Goal: Information Seeking & Learning: Learn about a topic

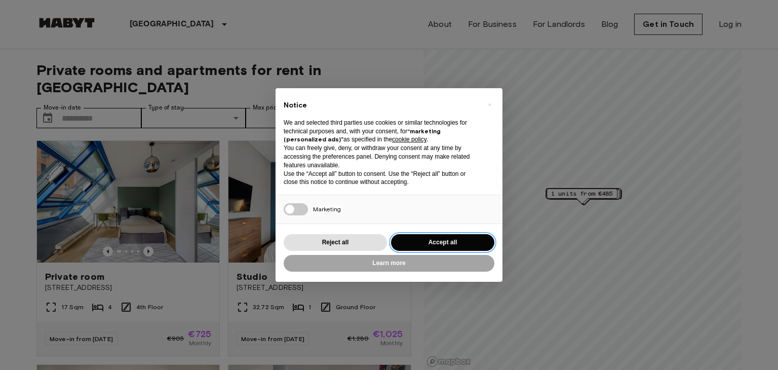
click at [457, 245] on button "Accept all" at bounding box center [442, 242] width 103 height 17
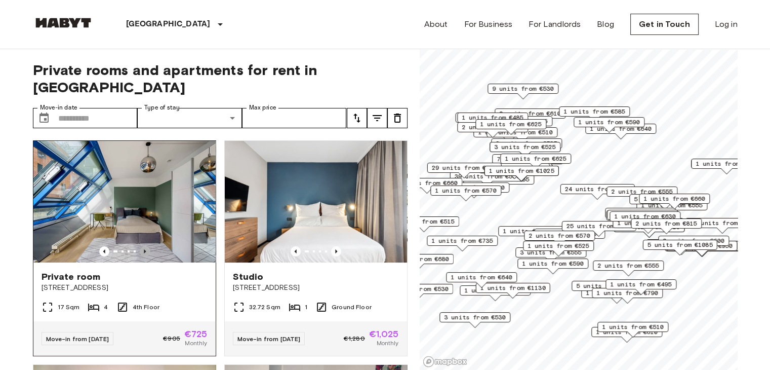
click at [144, 246] on icon "Previous image" at bounding box center [145, 251] width 10 height 10
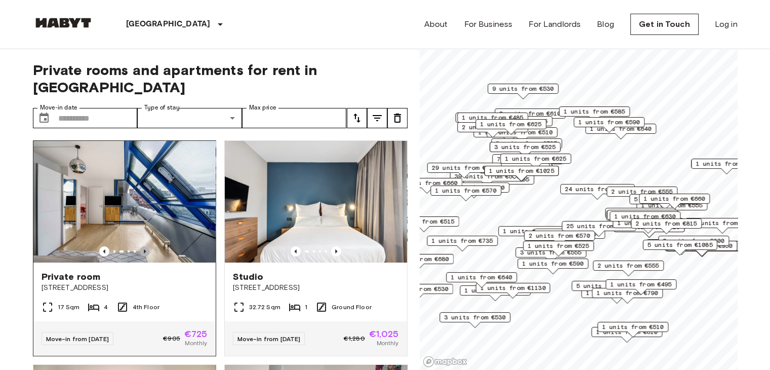
click at [144, 246] on icon "Previous image" at bounding box center [145, 251] width 10 height 10
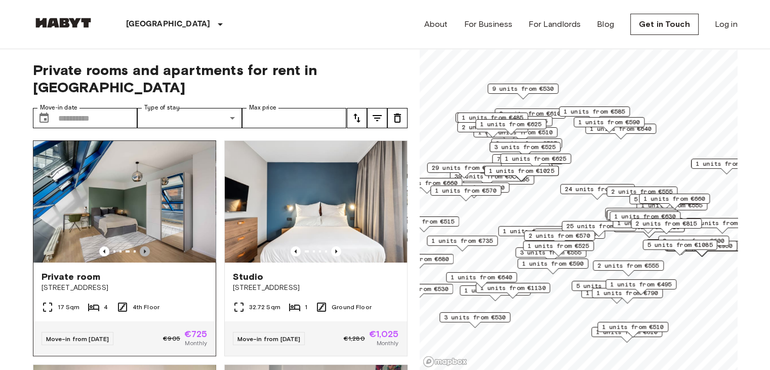
click at [144, 246] on icon "Previous image" at bounding box center [145, 251] width 10 height 10
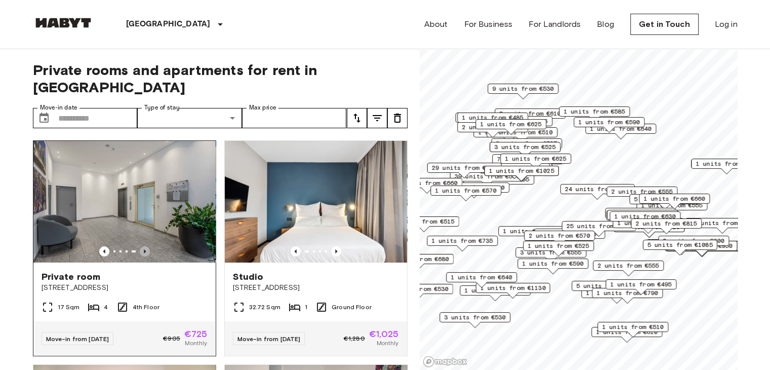
click at [144, 246] on icon "Previous image" at bounding box center [145, 251] width 10 height 10
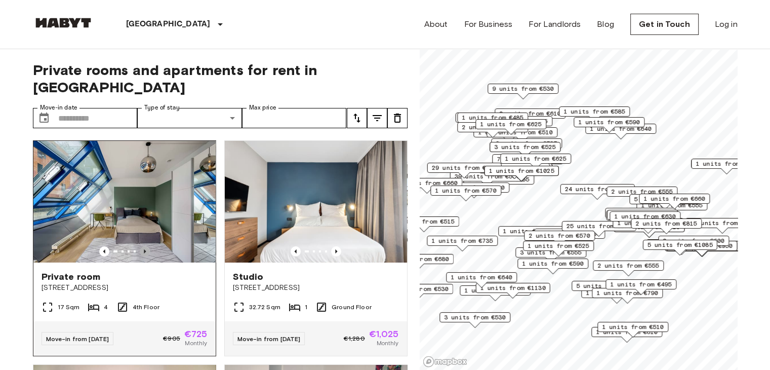
click at [144, 246] on icon "Previous image" at bounding box center [145, 251] width 10 height 10
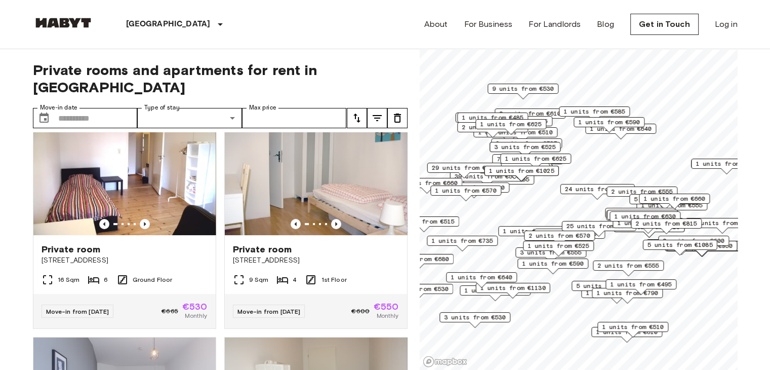
scroll to position [253, 0]
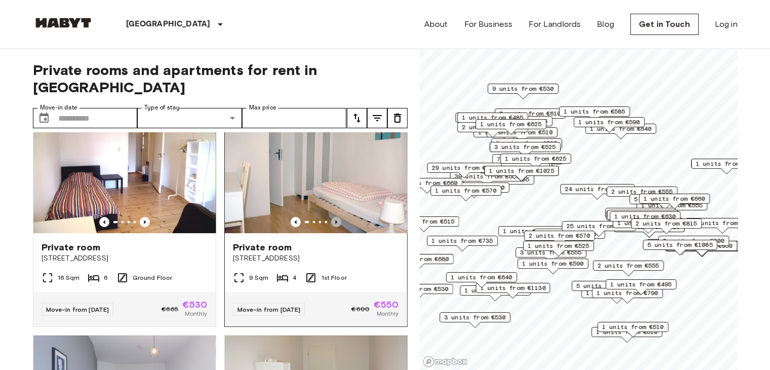
click at [331, 217] on icon "Previous image" at bounding box center [336, 222] width 10 height 10
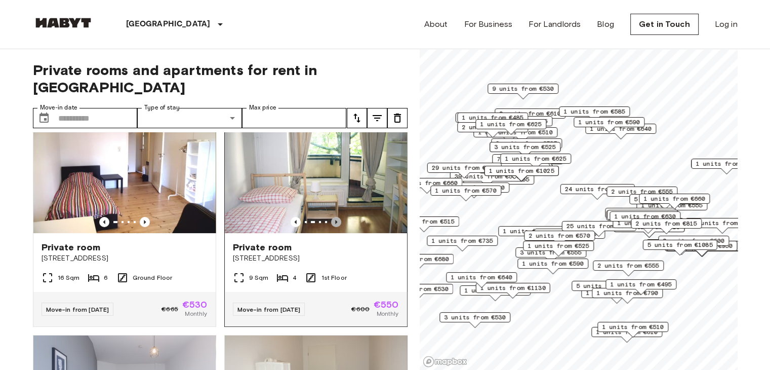
click at [331, 217] on icon "Previous image" at bounding box center [336, 222] width 10 height 10
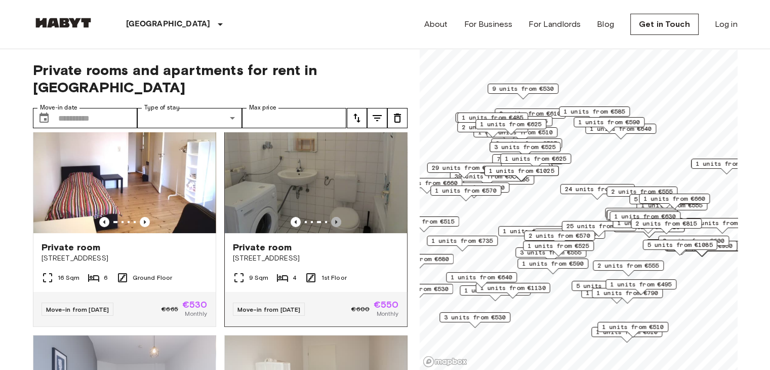
click at [331, 217] on icon "Previous image" at bounding box center [336, 222] width 10 height 10
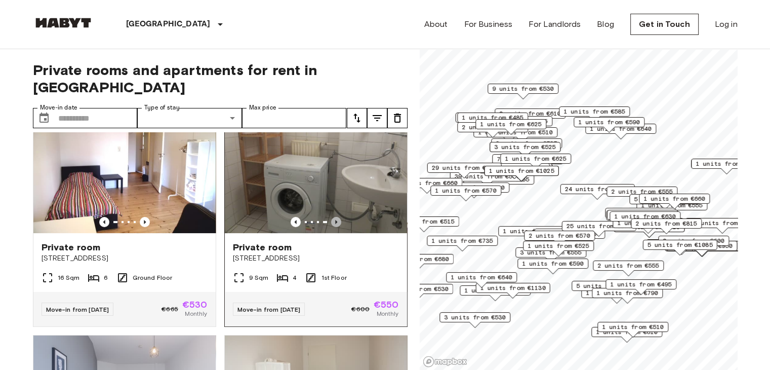
click at [331, 217] on icon "Previous image" at bounding box center [336, 222] width 10 height 10
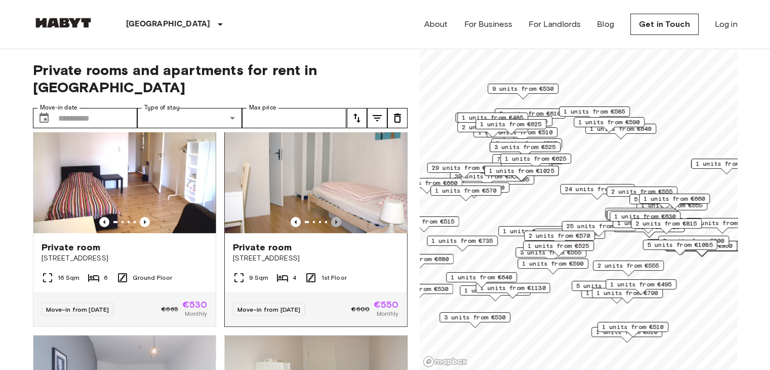
click at [331, 217] on icon "Previous image" at bounding box center [336, 222] width 10 height 10
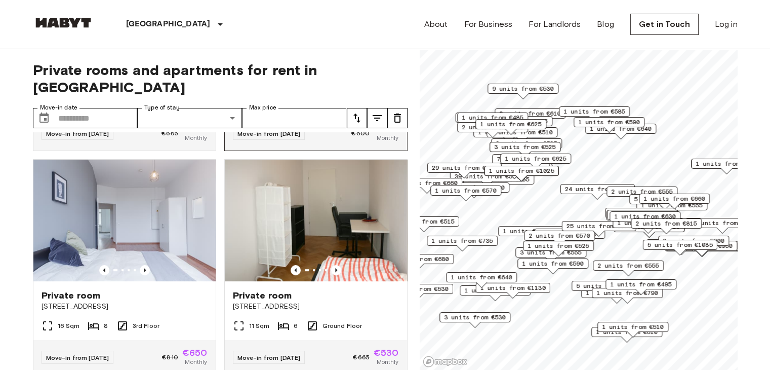
scroll to position [456, 0]
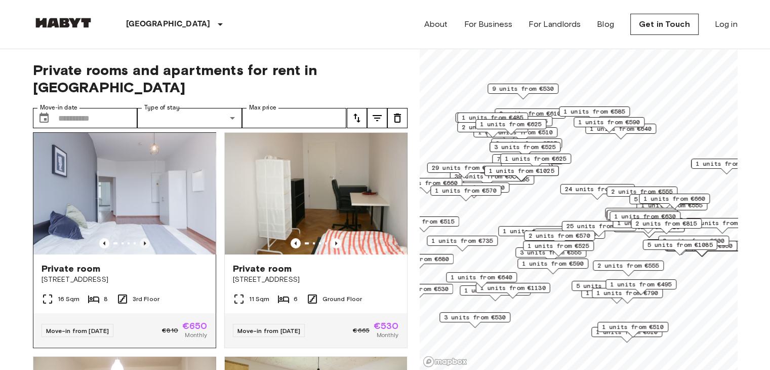
click at [145, 238] on icon "Previous image" at bounding box center [145, 243] width 10 height 10
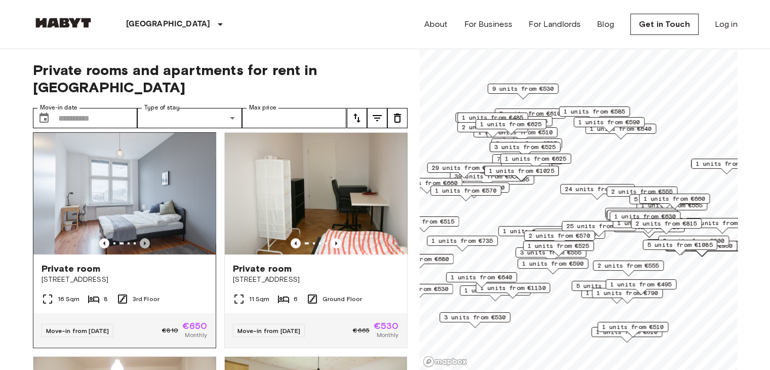
click at [145, 238] on icon "Previous image" at bounding box center [145, 243] width 10 height 10
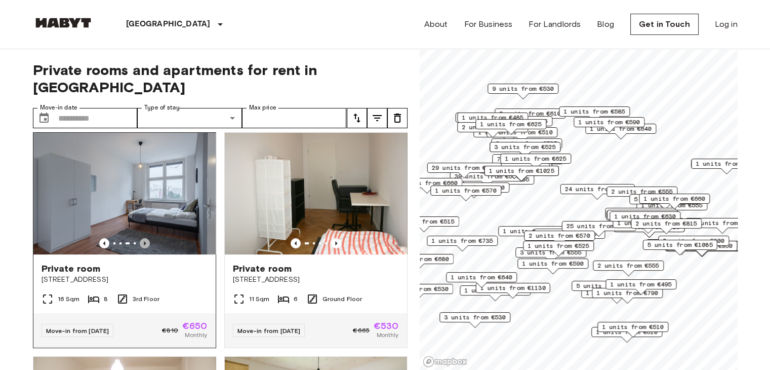
click at [145, 238] on icon "Previous image" at bounding box center [145, 243] width 10 height 10
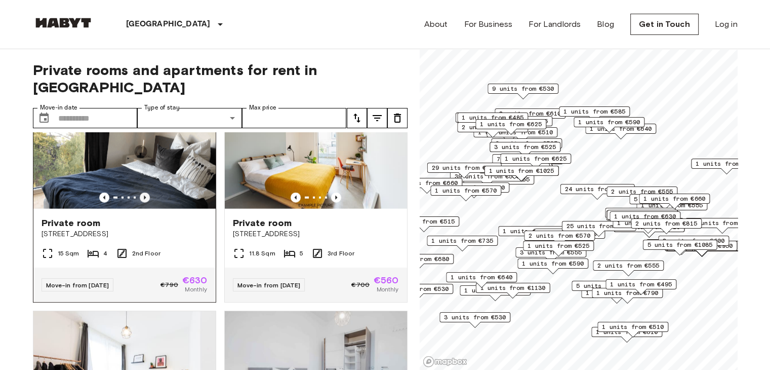
scroll to position [2517, 0]
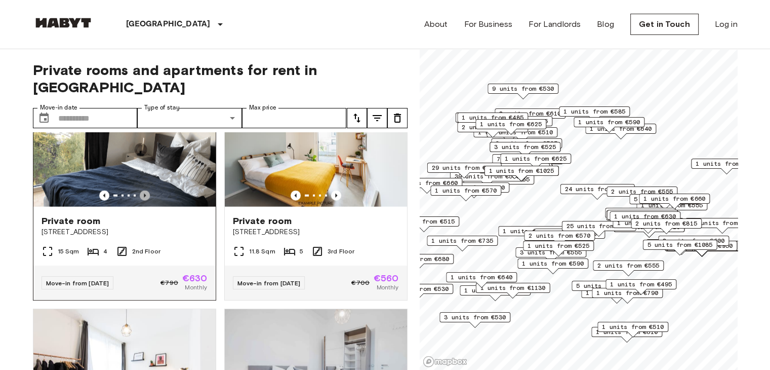
click at [145, 200] on icon "Previous image" at bounding box center [145, 195] width 10 height 10
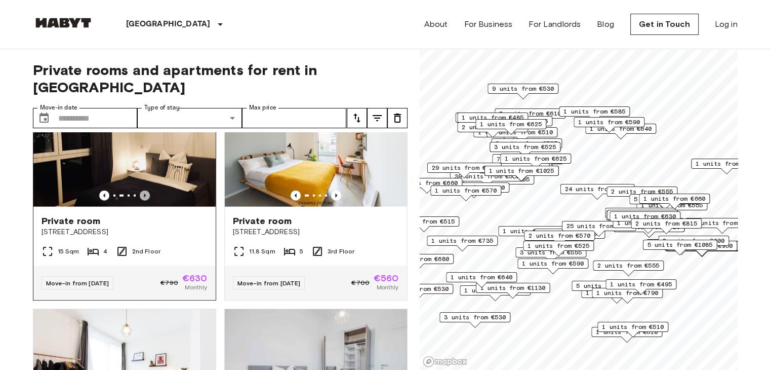
click at [145, 200] on icon "Previous image" at bounding box center [145, 195] width 10 height 10
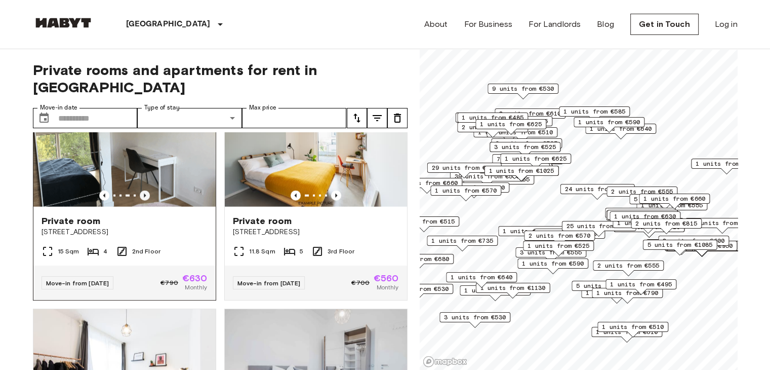
click at [145, 200] on icon "Previous image" at bounding box center [145, 195] width 10 height 10
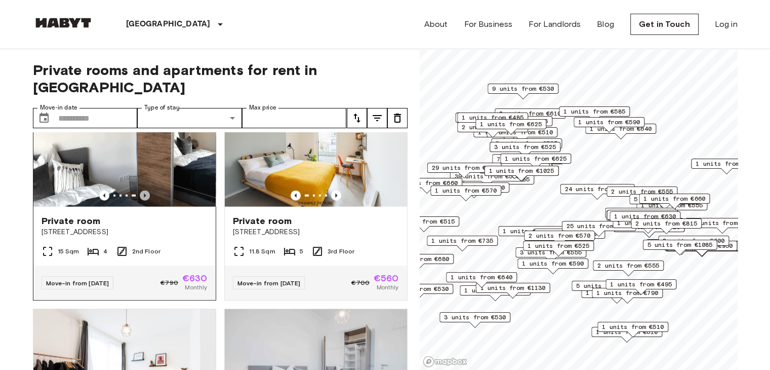
click at [145, 200] on icon "Previous image" at bounding box center [145, 195] width 10 height 10
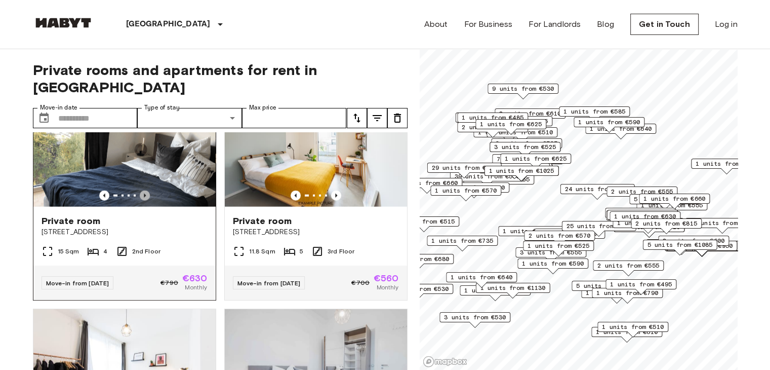
click at [145, 200] on icon "Previous image" at bounding box center [145, 195] width 10 height 10
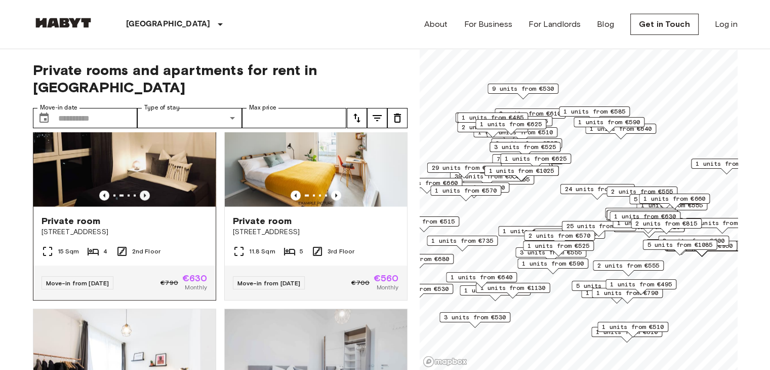
click at [145, 200] on icon "Previous image" at bounding box center [145, 195] width 10 height 10
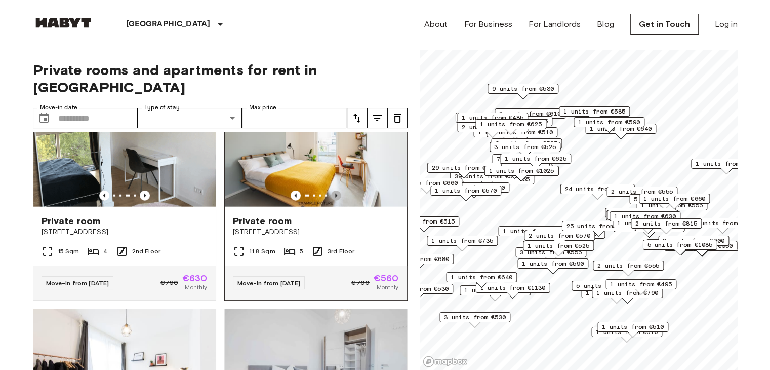
click at [335, 197] on icon "Previous image" at bounding box center [336, 195] width 2 height 4
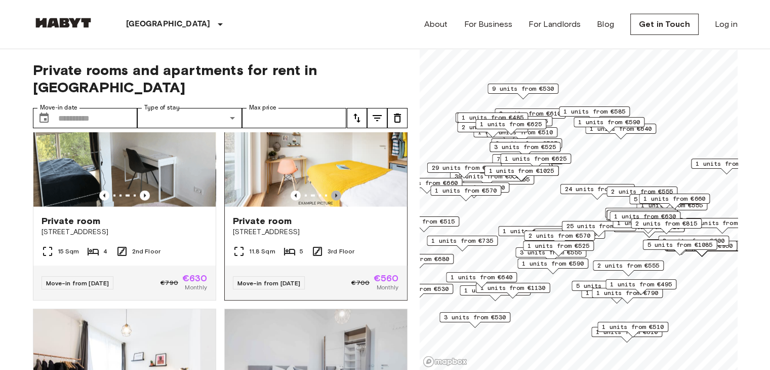
click at [335, 197] on icon "Previous image" at bounding box center [336, 195] width 2 height 4
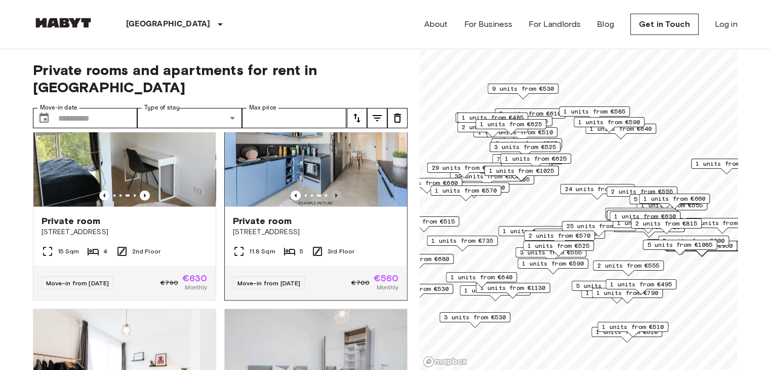
click at [335, 197] on icon "Previous image" at bounding box center [336, 195] width 2 height 4
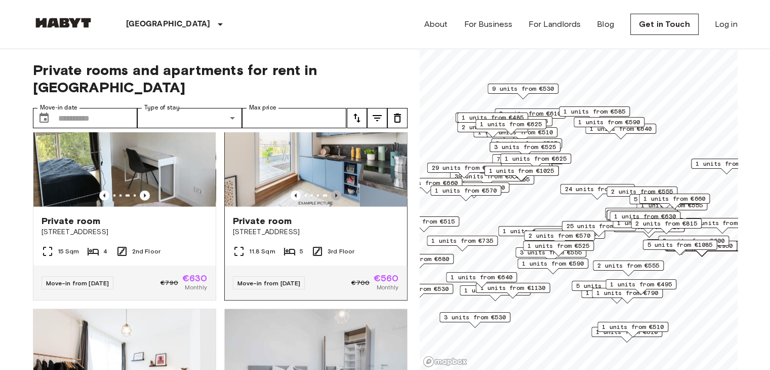
click at [335, 197] on icon "Previous image" at bounding box center [336, 195] width 2 height 4
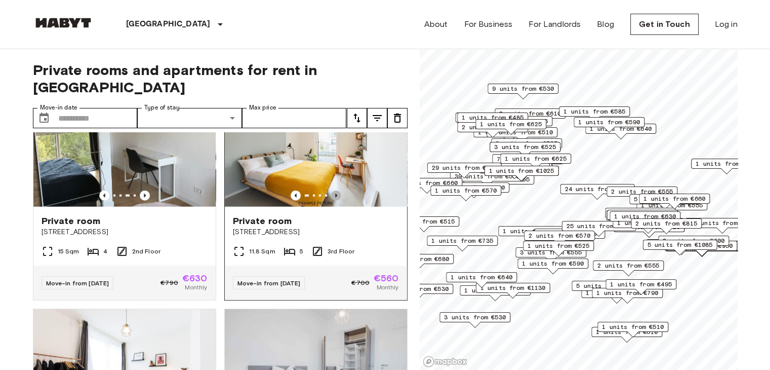
click at [335, 197] on icon "Previous image" at bounding box center [336, 195] width 2 height 4
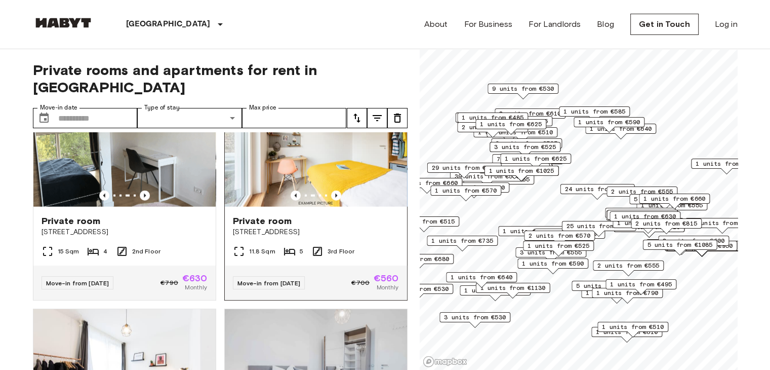
click at [276, 227] on span "Private room" at bounding box center [262, 221] width 59 height 12
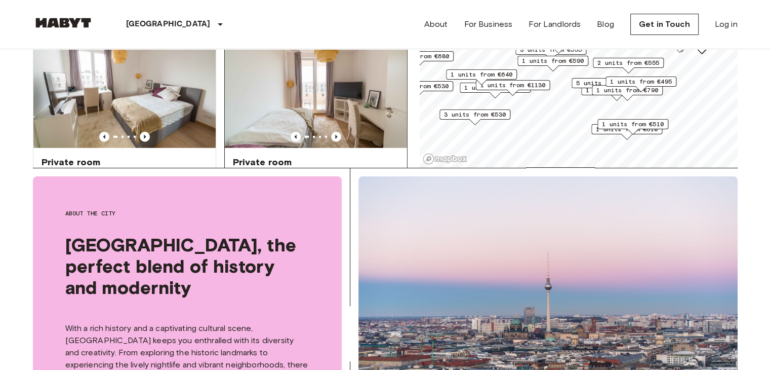
scroll to position [2872, 0]
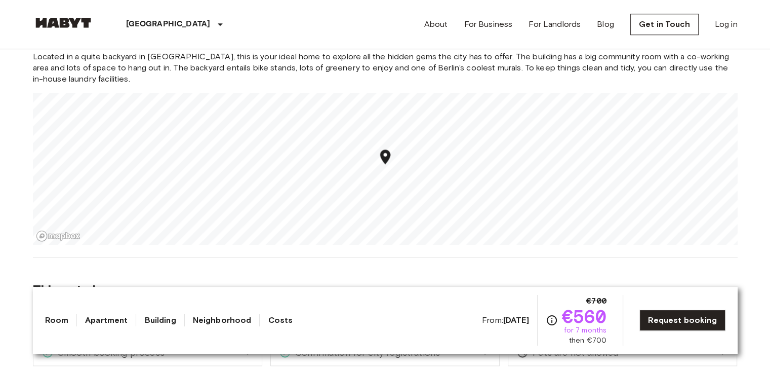
scroll to position [1164, 0]
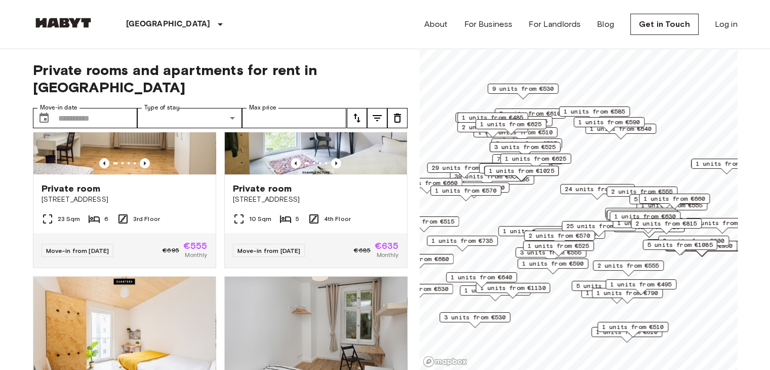
scroll to position [709, 0]
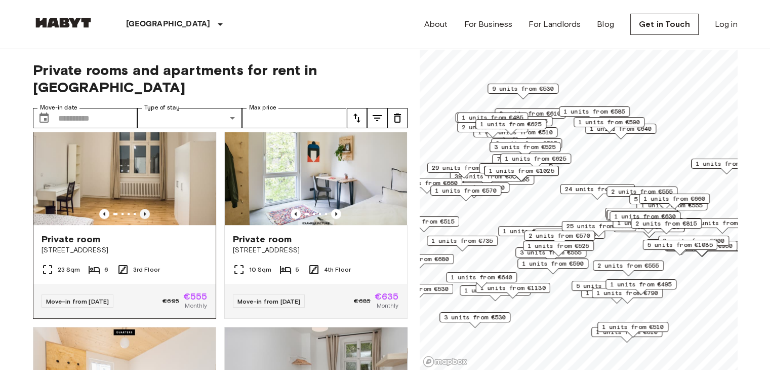
click at [146, 210] on icon "Previous image" at bounding box center [145, 214] width 10 height 10
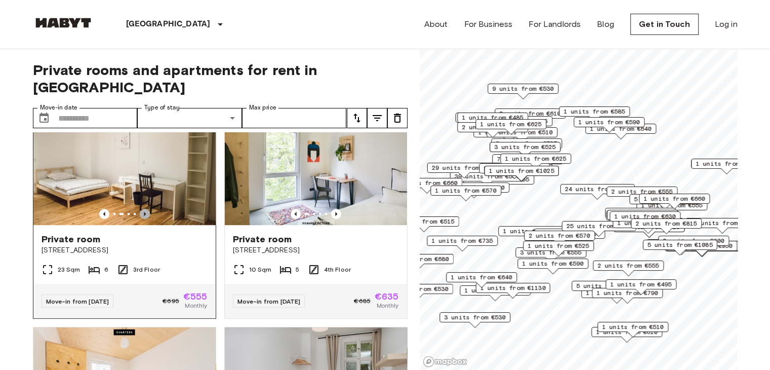
click at [146, 210] on icon "Previous image" at bounding box center [145, 214] width 10 height 10
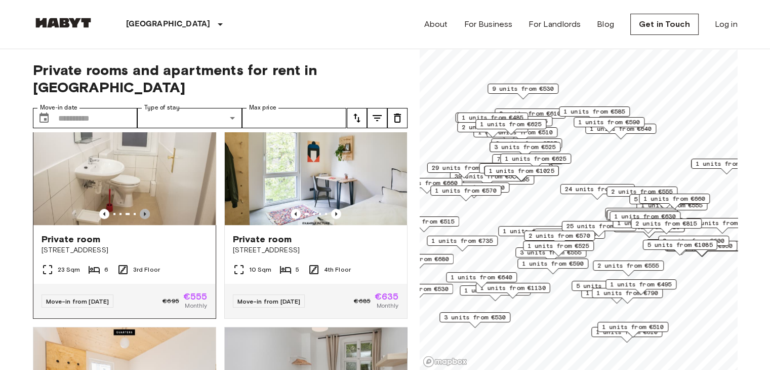
click at [146, 210] on icon "Previous image" at bounding box center [145, 214] width 10 height 10
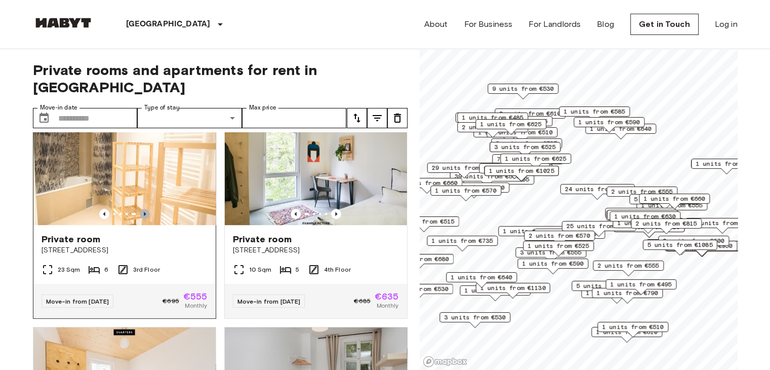
click at [146, 211] on icon "Previous image" at bounding box center [145, 214] width 10 height 10
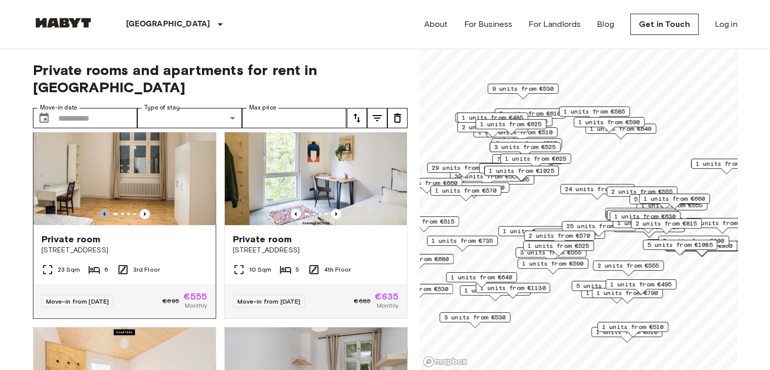
click at [99, 209] on icon "Previous image" at bounding box center [104, 214] width 10 height 10
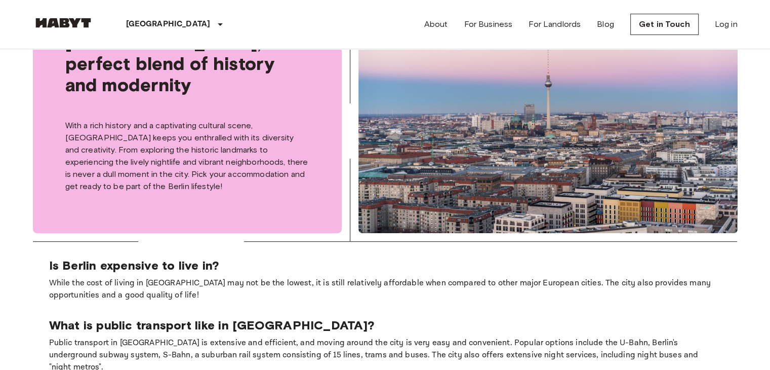
scroll to position [557, 0]
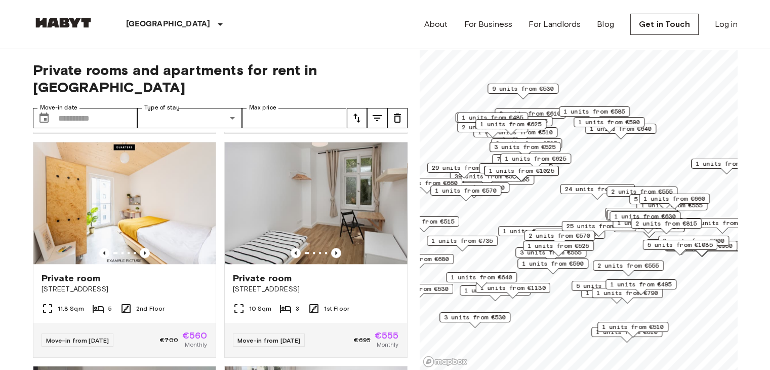
scroll to position [911, 0]
